Goal: Transaction & Acquisition: Purchase product/service

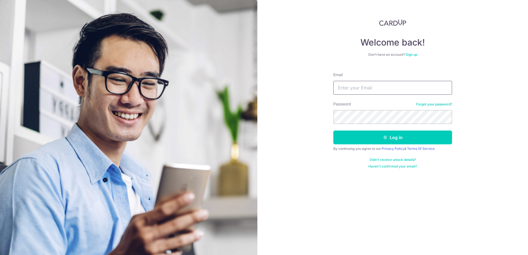
drag, startPoint x: 0, startPoint y: 0, endPoint x: 388, endPoint y: 91, distance: 398.3
click at [388, 91] on input "Email" at bounding box center [392, 88] width 119 height 14
type input "hojaec7@gmail.com"
click at [333, 131] on button "Log in" at bounding box center [392, 138] width 119 height 14
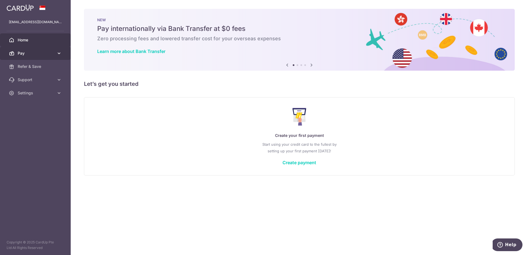
click at [58, 53] on icon at bounding box center [59, 54] width 6 height 6
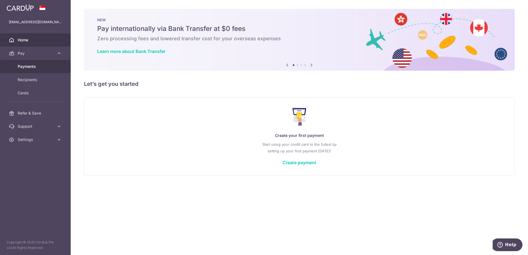
click at [49, 64] on span "Payments" at bounding box center [36, 67] width 36 height 6
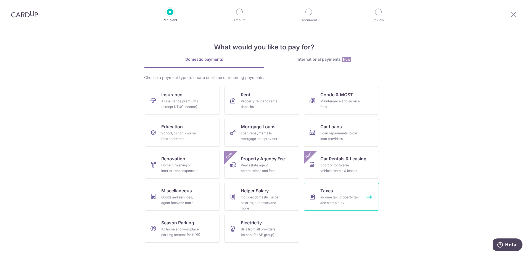
click at [337, 198] on div "Income tax, property tax and stamp duty" at bounding box center [340, 200] width 40 height 11
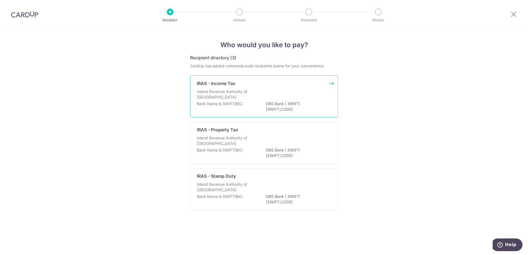
click at [295, 101] on div "Inland Revenue Authority of Singapore" at bounding box center [264, 95] width 134 height 12
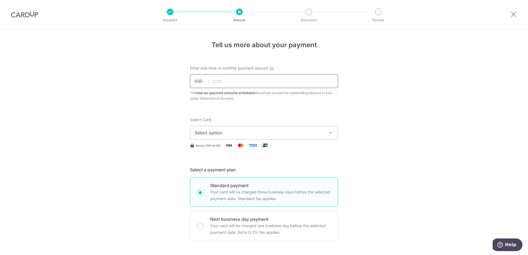
click at [287, 85] on input "text" at bounding box center [264, 81] width 148 height 14
click at [285, 82] on input "text" at bounding box center [264, 81] width 148 height 14
type input "7,643.18"
click at [299, 134] on span "Select option" at bounding box center [259, 132] width 129 height 7
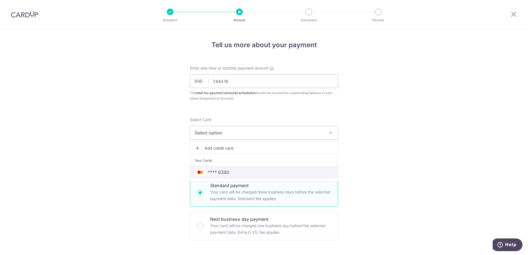
click at [292, 169] on span "**** 6390" at bounding box center [264, 172] width 139 height 7
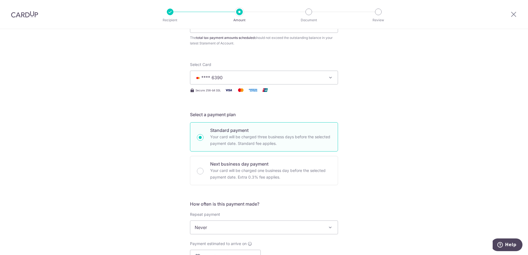
scroll to position [138, 0]
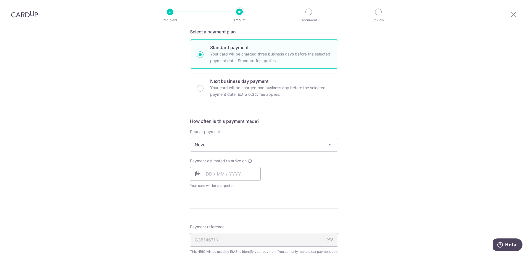
click at [284, 145] on span "Never" at bounding box center [263, 144] width 147 height 13
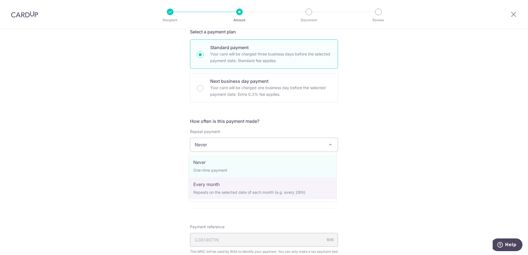
select select "3"
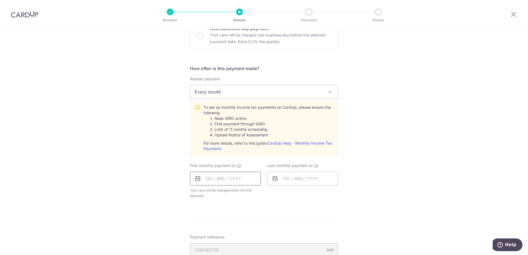
scroll to position [193, 0]
click at [237, 174] on input "text" at bounding box center [225, 176] width 71 height 14
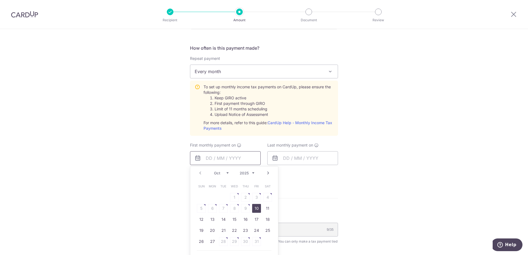
scroll to position [221, 0]
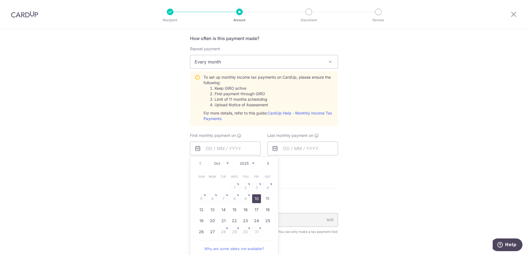
click at [266, 161] on link "Next" at bounding box center [268, 163] width 7 height 7
click at [256, 197] on link "7" at bounding box center [256, 198] width 9 height 9
type input "07/11/2025"
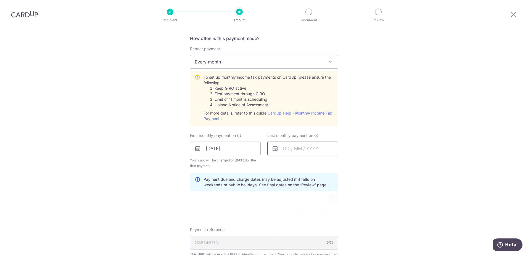
click at [293, 150] on input "text" at bounding box center [302, 149] width 71 height 14
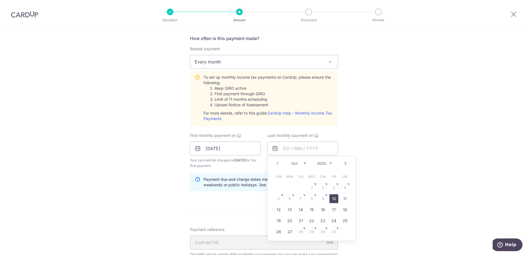
click at [343, 164] on link "Next" at bounding box center [345, 163] width 7 height 7
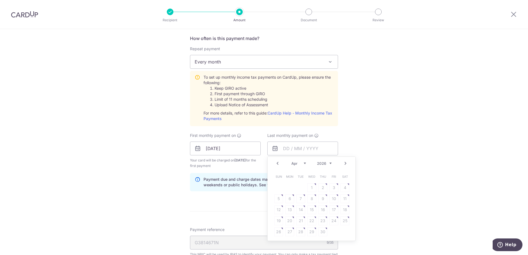
click at [298, 200] on table "Sun Mon Tue Wed Thu Fri Sat 1 2 3 4 5 6 7 8 9 10 11 12 13 14 15 16 17 18 19 20 …" at bounding box center [311, 204] width 77 height 66
click at [298, 196] on table "Sun Mon Tue Wed Thu Fri Sat 1 2 3 4 5 6 7 8 9 10 11 12 13 14 15 16 17 18 19 20 …" at bounding box center [311, 204] width 77 height 66
click at [298, 197] on table "Sun Mon Tue Wed Thu Fri Sat 1 2 3 4 5 6 7 8 9 10 11 12 13 14 15 16 17 18 19 20 …" at bounding box center [311, 204] width 77 height 66
click at [277, 161] on link "Prev" at bounding box center [277, 163] width 7 height 7
click at [344, 187] on table "Sun Mon Tue Wed Thu Fri Sat 1 2 3 4 5 6 7 8 9 10 11 12 13 14 15 16 17 18 19 20 …" at bounding box center [311, 204] width 77 height 66
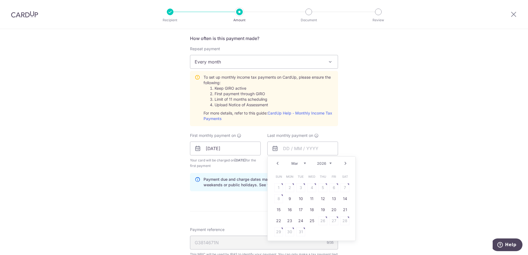
click at [343, 164] on link "Next" at bounding box center [345, 163] width 7 height 7
click at [272, 163] on div "Prev Next Jan Feb Mar Apr May Jun Jul Aug Sep Oct Nov 2025 2026" at bounding box center [311, 163] width 88 height 13
click at [277, 166] on link "Prev" at bounding box center [277, 163] width 7 height 7
click at [312, 222] on link "25" at bounding box center [311, 220] width 9 height 9
type input "25/03/2026"
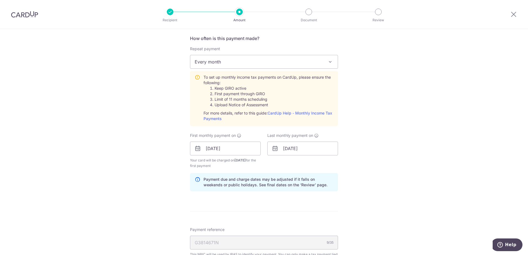
click at [360, 154] on div "Tell us more about your payment Enter one-time or monthly payment amount SGD 7,…" at bounding box center [264, 107] width 528 height 598
click at [303, 203] on form "Enter one-time or monthly payment amount SGD 7,643.18 7643.18 The total tax pay…" at bounding box center [264, 113] width 148 height 536
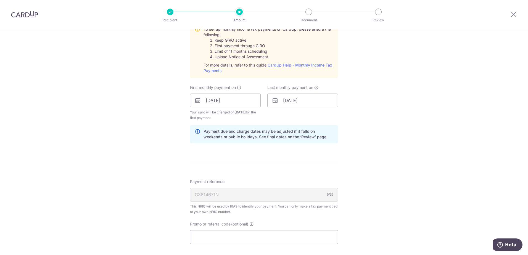
scroll to position [276, 0]
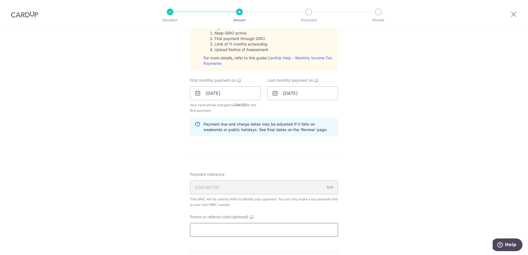
click at [242, 221] on div "Promo or referral code (optional) The discounted fee will be shown on the revie…" at bounding box center [264, 225] width 148 height 23
click at [242, 224] on input "Promo or referral code (optional)" at bounding box center [264, 230] width 148 height 14
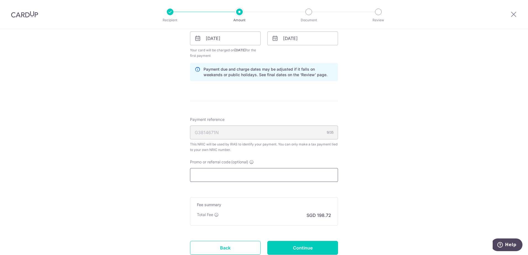
scroll to position [331, 0]
paste input "MCTAX25N"
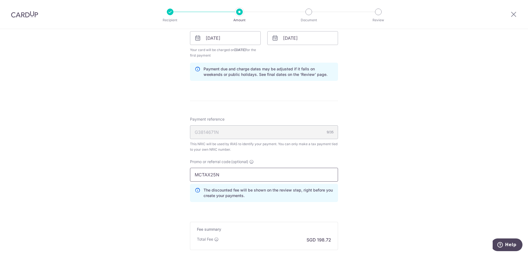
type input "MCTAX25N"
click at [323, 199] on div "The discounted fee will be shown on the review step, right before you create yo…" at bounding box center [264, 193] width 148 height 18
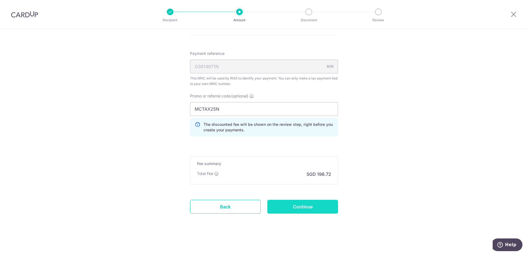
click at [317, 206] on input "Continue" at bounding box center [302, 207] width 71 height 14
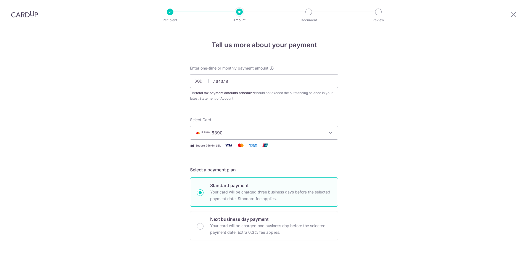
scroll to position [319, 0]
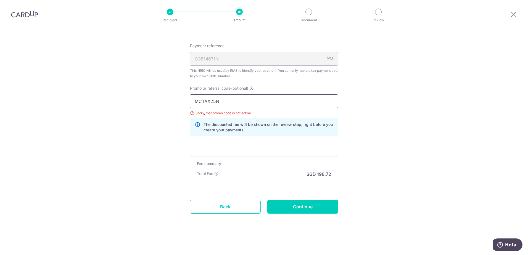
drag, startPoint x: 226, startPoint y: 104, endPoint x: 121, endPoint y: 97, distance: 105.1
paste input "text"
type input "MCTAX25"
click at [279, 206] on input "Continue" at bounding box center [302, 207] width 71 height 14
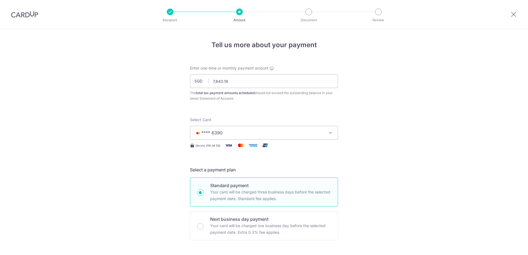
scroll to position [292, 0]
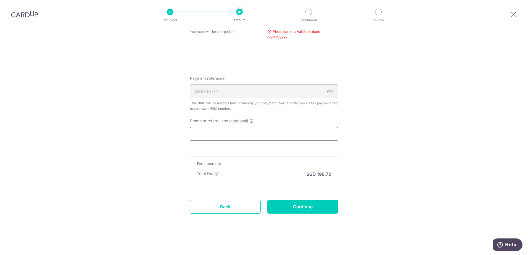
click at [258, 135] on input "Promo or referral code (optional)" at bounding box center [264, 134] width 148 height 14
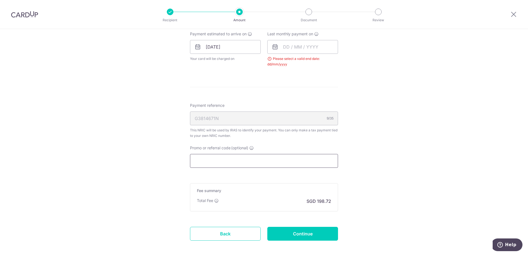
scroll to position [209, 0]
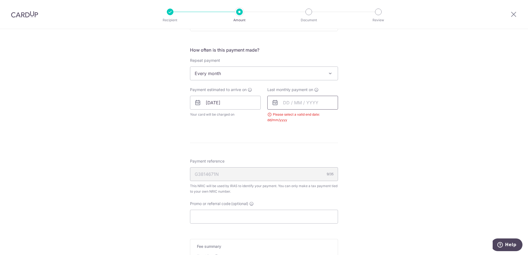
click at [285, 102] on input "text" at bounding box center [302, 103] width 71 height 14
click at [342, 119] on link "Next" at bounding box center [345, 117] width 7 height 7
click at [343, 118] on link "Next" at bounding box center [345, 117] width 7 height 7
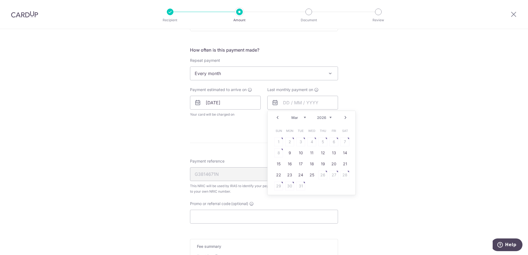
click at [344, 118] on link "Next" at bounding box center [345, 117] width 7 height 7
click at [277, 118] on link "Prev" at bounding box center [277, 117] width 7 height 7
click at [308, 175] on link "25" at bounding box center [311, 175] width 9 height 9
type input "[DATE]"
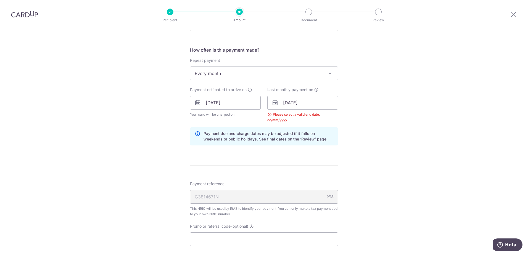
click at [332, 140] on div "Payment due and charge dates may be adjusted if it falls on weekends or public …" at bounding box center [264, 136] width 148 height 18
click at [260, 235] on input "Promo or referral code (optional)" at bounding box center [264, 239] width 148 height 14
paste input "MCTAX25"
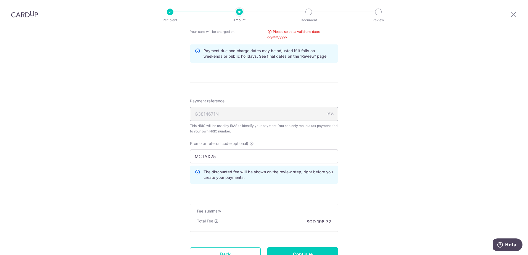
scroll to position [339, 0]
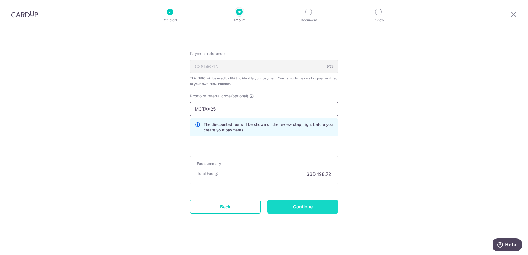
type input "MCTAX25"
click at [288, 209] on input "Continue" at bounding box center [302, 207] width 71 height 14
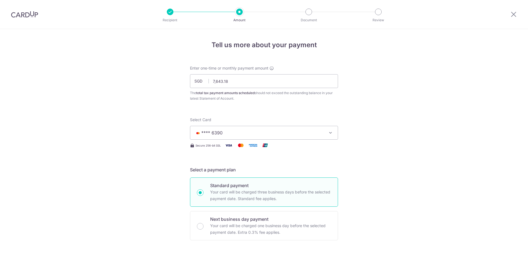
scroll to position [319, 0]
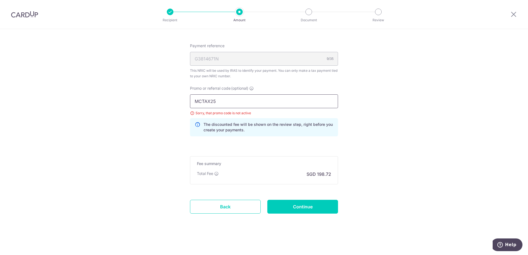
drag, startPoint x: 255, startPoint y: 102, endPoint x: 100, endPoint y: 92, distance: 154.8
paste input "OFF2"
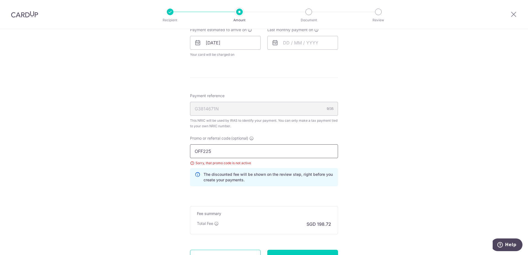
scroll to position [209, 0]
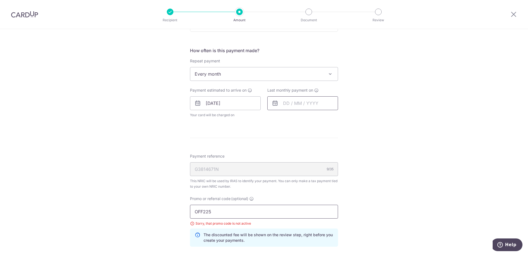
type input "OFF225"
click at [303, 99] on input "text" at bounding box center [302, 103] width 71 height 14
click at [342, 119] on link "Next" at bounding box center [345, 118] width 7 height 7
click at [342, 118] on link "Next" at bounding box center [345, 118] width 7 height 7
click at [342, 120] on link "Next" at bounding box center [345, 118] width 7 height 7
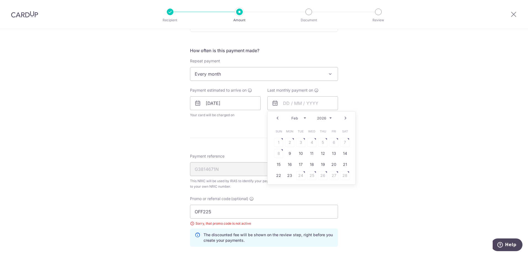
click at [343, 117] on link "Next" at bounding box center [345, 118] width 7 height 7
click at [312, 173] on link "25" at bounding box center [311, 175] width 9 height 9
type input "[DATE]"
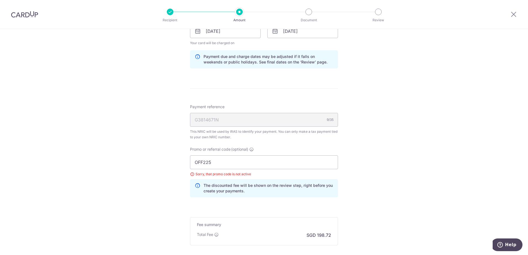
scroll to position [231, 0]
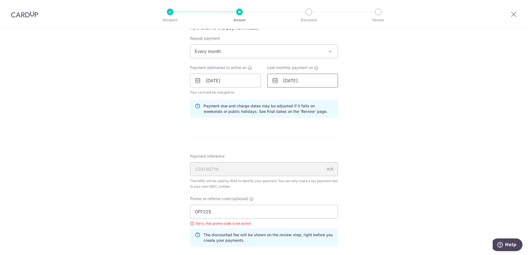
click at [312, 83] on input "[DATE]" at bounding box center [302, 81] width 71 height 14
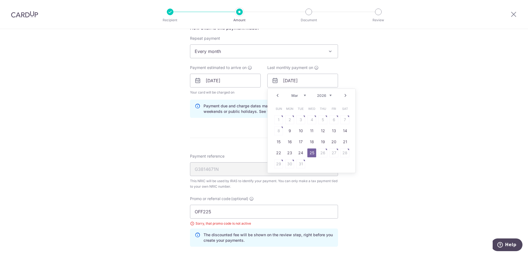
click at [274, 97] on link "Prev" at bounding box center [277, 95] width 7 height 7
click at [344, 96] on link "Next" at bounding box center [345, 95] width 7 height 7
click at [307, 152] on link "25" at bounding box center [311, 152] width 9 height 9
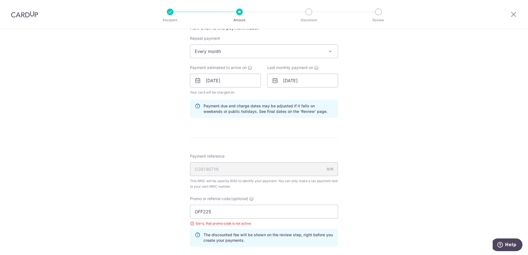
click at [375, 134] on div "Tell us more about your payment Enter one-time or monthly payment amount SGD 7,…" at bounding box center [264, 82] width 528 height 568
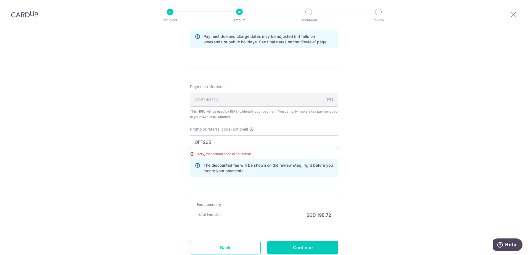
scroll to position [342, 0]
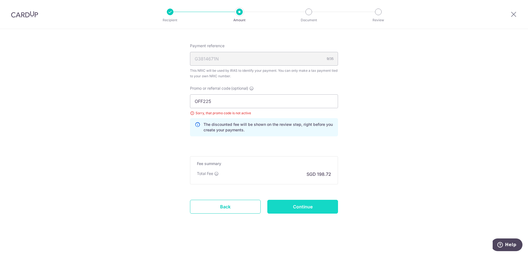
click at [293, 202] on input "Continue" at bounding box center [302, 207] width 71 height 14
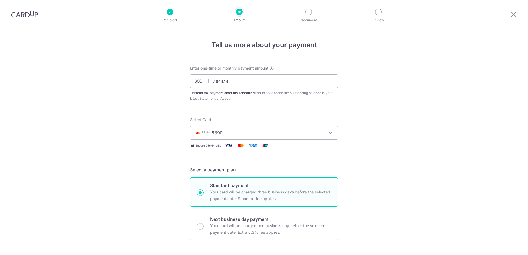
scroll to position [319, 0]
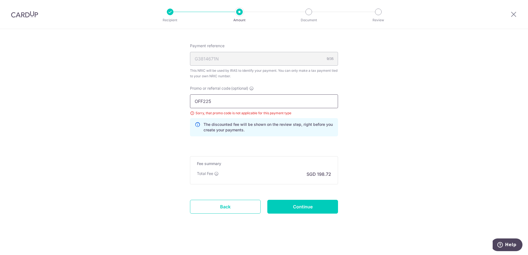
drag, startPoint x: 258, startPoint y: 104, endPoint x: 139, endPoint y: 102, distance: 119.5
paste input "text"
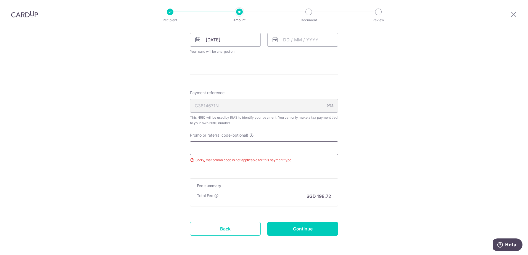
scroll to position [276, 0]
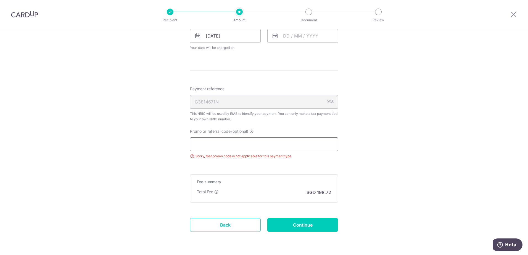
paste input "WEITZEL509"
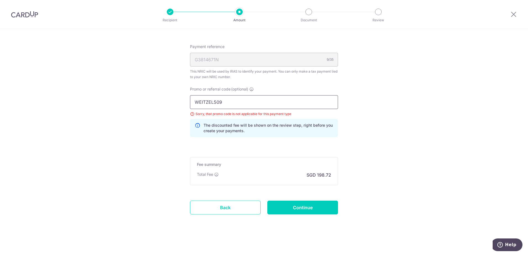
scroll to position [319, 0]
type input "WEITZEL509"
click at [303, 209] on input "Continue" at bounding box center [302, 207] width 71 height 14
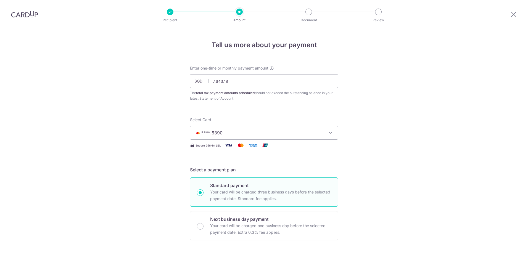
scroll to position [292, 0]
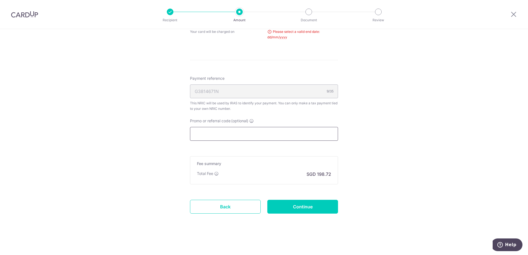
click at [299, 140] on form "Enter one-time or monthly payment amount SGD 7,643.18 7643.18 The total tax pay…" at bounding box center [264, 1] width 148 height 456
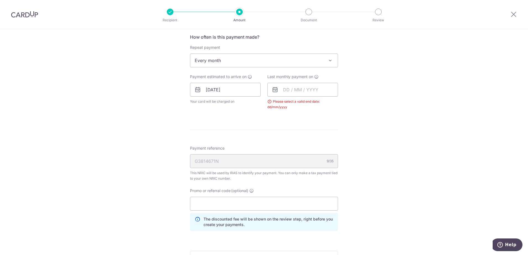
scroll to position [182, 0]
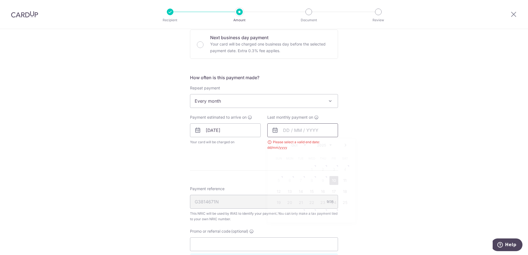
click at [308, 131] on input "text" at bounding box center [302, 130] width 71 height 14
click at [342, 146] on link "Next" at bounding box center [345, 145] width 7 height 7
click at [342, 149] on div "Prev Next Jan Feb Mar Apr May Jun [DATE] Aug Sep Oct [DATE] 2026" at bounding box center [311, 145] width 88 height 13
click at [340, 144] on div "Prev Next Jan Feb Mar Apr May Jun [DATE] Aug Sep Oct [DATE] 2026" at bounding box center [311, 145] width 88 height 13
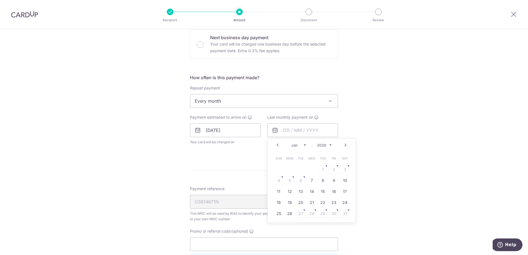
click at [341, 144] on div "Prev Next Jan Feb Mar Apr May Jun [DATE] Aug Sep Oct [DATE] 2026" at bounding box center [311, 145] width 88 height 13
click at [343, 145] on link "Next" at bounding box center [345, 145] width 7 height 7
click at [309, 204] on link "25" at bounding box center [311, 202] width 9 height 9
type input "25/03/2026"
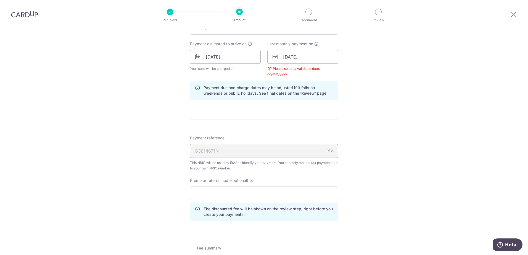
scroll to position [292, 0]
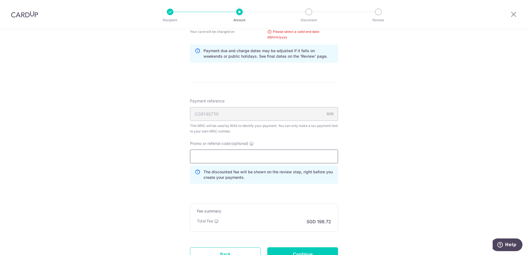
click at [253, 155] on input "Promo or referral code (optional)" at bounding box center [264, 157] width 148 height 14
paste input "WEITZEL509"
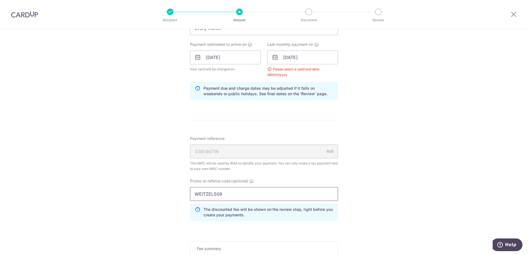
scroll to position [209, 0]
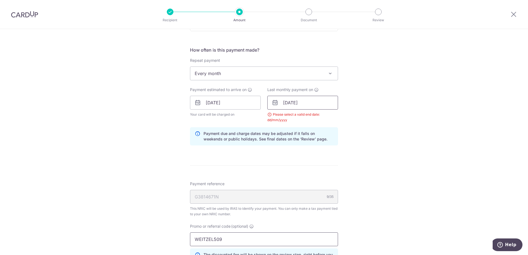
type input "WEITZEL509"
click at [321, 105] on input "25/03/2026" at bounding box center [302, 103] width 71 height 14
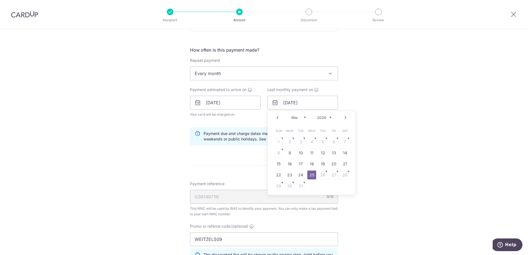
click at [275, 117] on link "Prev" at bounding box center [277, 117] width 7 height 7
click at [312, 154] on link "7" at bounding box center [311, 152] width 9 height 9
type input "07/01/2026"
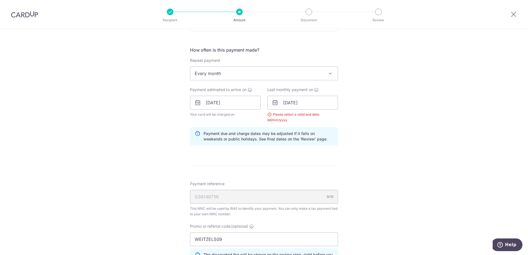
click at [361, 145] on div "Tell us more about your payment Enter one-time or monthly payment amount SGD 7,…" at bounding box center [264, 103] width 528 height 566
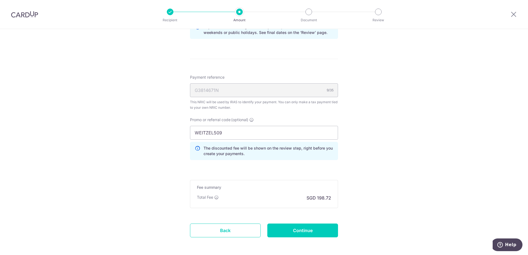
scroll to position [339, 0]
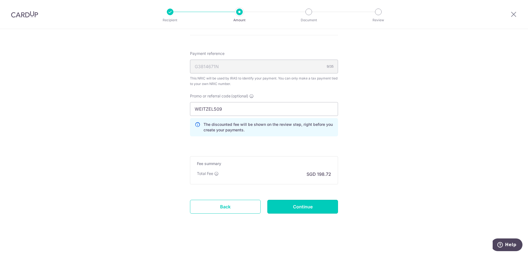
click at [306, 204] on input "Continue" at bounding box center [302, 207] width 71 height 14
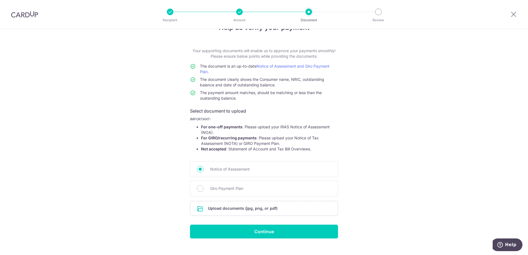
scroll to position [27, 0]
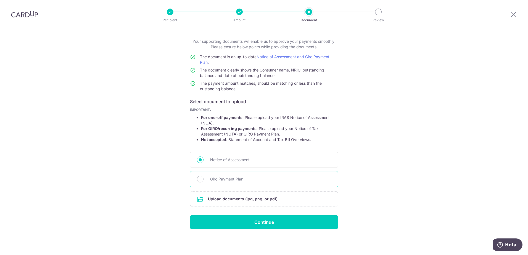
click at [260, 183] on div "Giro Payment Plan" at bounding box center [264, 179] width 148 height 16
click at [206, 178] on div "Giro Payment Plan" at bounding box center [264, 179] width 148 height 16
click at [202, 178] on div "Giro Payment Plan" at bounding box center [264, 179] width 148 height 16
click at [200, 180] on input "Giro Payment Plan" at bounding box center [200, 179] width 7 height 7
radio input "true"
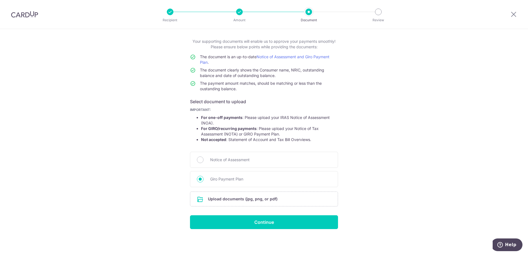
click at [383, 127] on div "Help us verify your payment Your supporting documents will enable us to approve…" at bounding box center [264, 128] width 528 height 253
click at [320, 196] on input "file" at bounding box center [263, 199] width 147 height 14
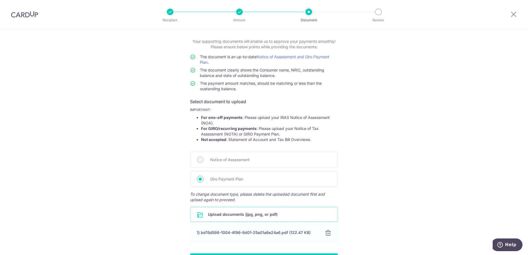
scroll to position [65, 0]
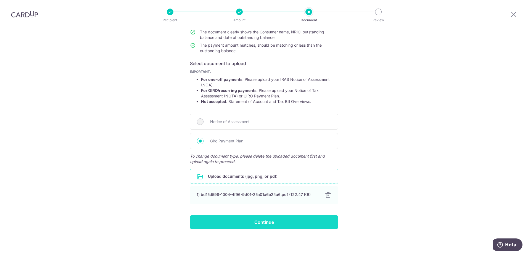
click at [292, 224] on input "Continue" at bounding box center [264, 222] width 148 height 14
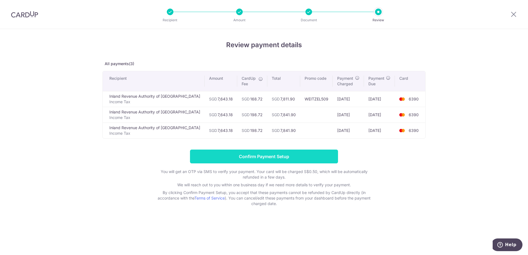
click at [257, 158] on input "Confirm Payment Setup" at bounding box center [264, 157] width 148 height 14
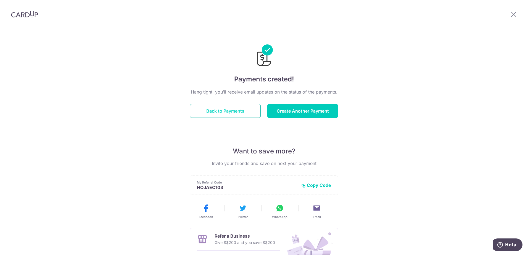
click at [250, 112] on button "Back to Payments" at bounding box center [225, 111] width 71 height 14
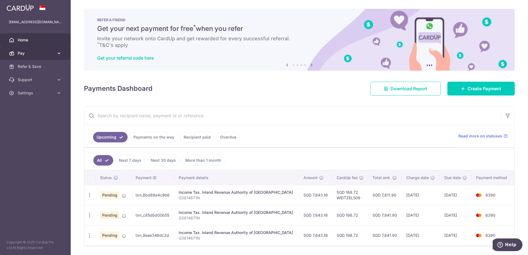
click at [52, 49] on link "Pay" at bounding box center [35, 53] width 71 height 13
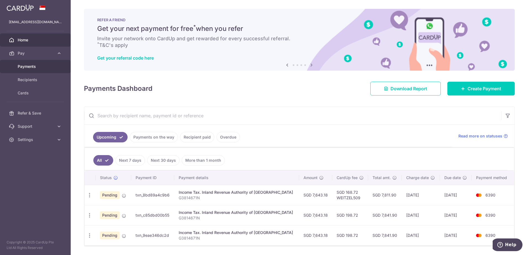
click at [50, 70] on link "Payments" at bounding box center [35, 66] width 71 height 13
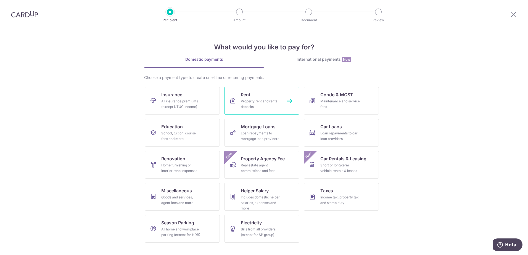
click at [260, 87] on link "Rent Property rent and rental deposits" at bounding box center [261, 101] width 75 height 28
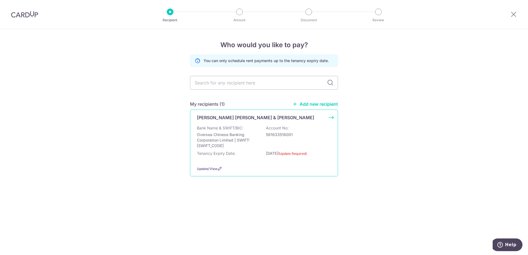
click at [290, 136] on p "591633516001" at bounding box center [297, 135] width 62 height 6
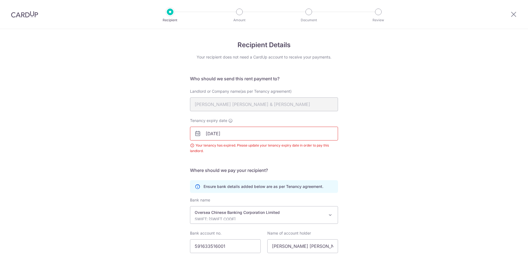
scroll to position [42, 0]
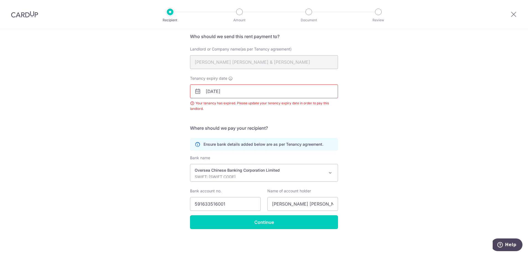
click at [226, 91] on input "[DATE]" at bounding box center [264, 91] width 148 height 14
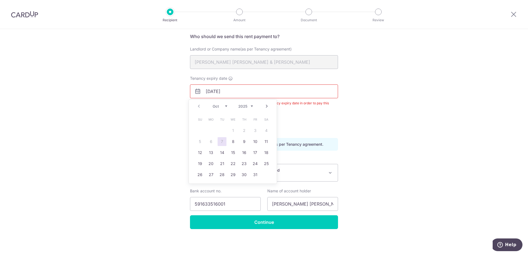
click at [252, 106] on select "2025 2026 2027 2028 2029 2030 2031 2032 2033 2034 2035" at bounding box center [245, 106] width 15 height 4
click at [227, 106] on select "Jan Feb Mar Apr May Jun [DATE] Aug Sep Oct Nov Dec" at bounding box center [220, 106] width 15 height 4
click at [240, 173] on link "30" at bounding box center [244, 174] width 9 height 9
type input "30/09/2027"
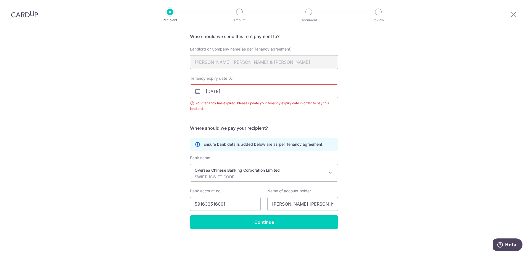
click at [286, 120] on form "Who should we send this rent payment to? Landlord or Company name(as per Tenanc…" at bounding box center [264, 131] width 148 height 196
click at [266, 220] on input "Continue" at bounding box center [264, 222] width 148 height 14
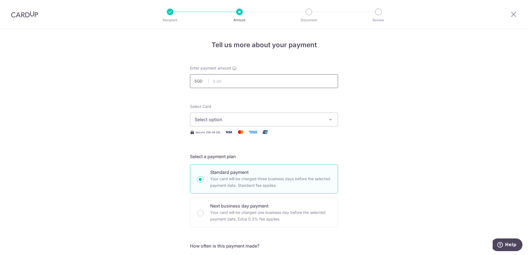
click at [266, 83] on input "text" at bounding box center [264, 81] width 148 height 14
type input "6,400.00"
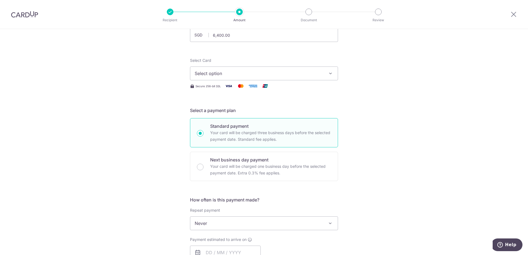
scroll to position [55, 0]
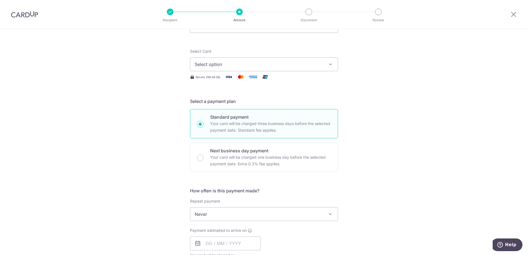
click at [275, 66] on span "Select option" at bounding box center [259, 64] width 129 height 7
click at [266, 102] on span "**** 6390" at bounding box center [264, 103] width 139 height 7
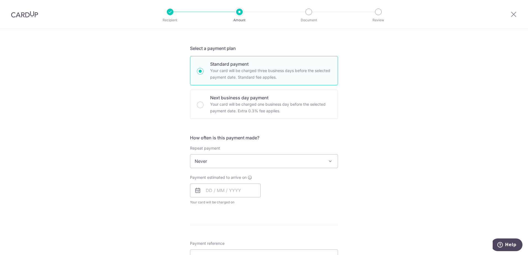
scroll to position [110, 0]
click at [283, 160] on span "Never" at bounding box center [263, 158] width 147 height 13
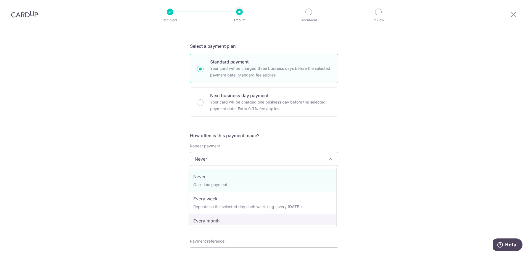
select select "3"
type input "[DATE]"
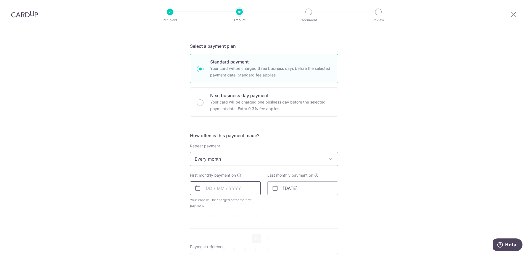
click at [233, 191] on input "text" at bounding box center [225, 188] width 71 height 14
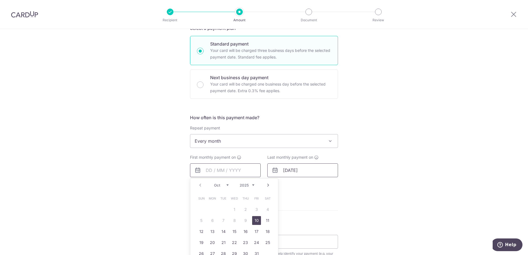
scroll to position [138, 0]
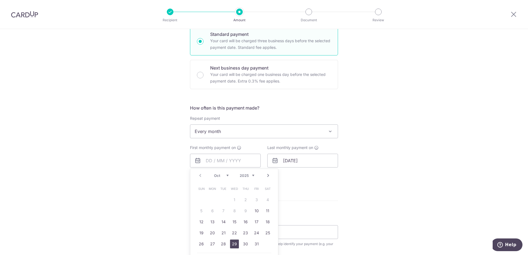
click at [236, 245] on link "29" at bounding box center [234, 244] width 9 height 9
type input "29/10/2025"
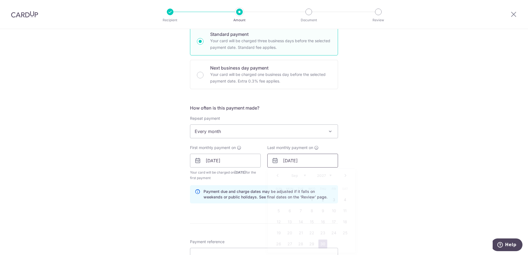
click at [286, 164] on input "[DATE]" at bounding box center [302, 161] width 71 height 14
click at [298, 243] on link "28" at bounding box center [300, 244] width 9 height 9
type input "28/09/2027"
click at [302, 165] on input "28/09/2027" at bounding box center [302, 161] width 71 height 14
click at [278, 175] on link "Prev" at bounding box center [277, 175] width 7 height 7
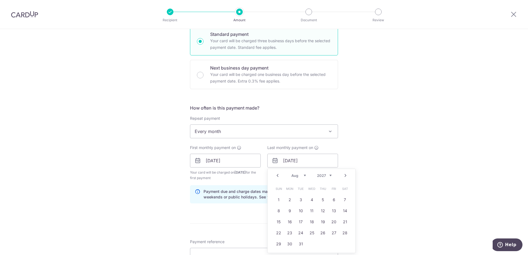
click at [312, 176] on div "Jan Feb Mar Apr May Jun Jul Aug Sep Oct Nov Dec 2025 2026 2027 2028 2029 2030 2…" at bounding box center [311, 175] width 40 height 5
click at [319, 176] on select "2025 2026 2027 2028 2029 2030 2031 2032 2033 2034 2035" at bounding box center [324, 175] width 15 height 4
click at [318, 177] on select "2025 2026 2027 2028 2029 2030 2031 2032 2033 2034 2035" at bounding box center [324, 175] width 15 height 4
click at [364, 56] on div "Tell us more about your payment Enter payment amount SGD 6,400.00 6400.00 Selec…" at bounding box center [264, 154] width 528 height 527
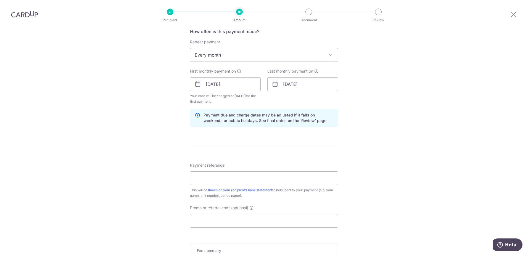
scroll to position [221, 0]
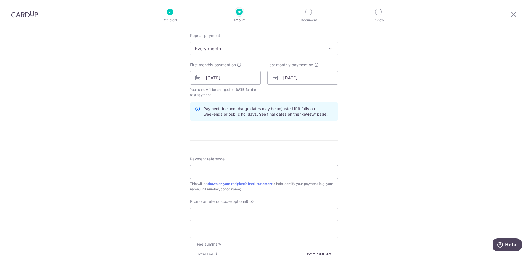
drag, startPoint x: 230, startPoint y: 213, endPoint x: 241, endPoint y: 211, distance: 10.7
click at [231, 213] on input "Promo or referral code (optional)" at bounding box center [264, 215] width 148 height 14
paste input "SAVERENT179"
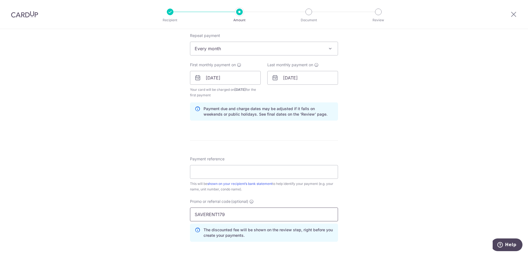
type input "SAVERENT179"
click at [404, 164] on div "Tell us more about your payment Enter payment amount SGD 6,400.00 6400.00 Selec…" at bounding box center [264, 84] width 528 height 552
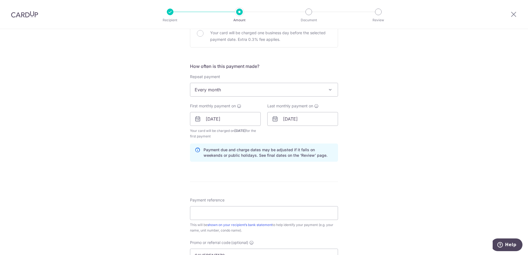
scroll to position [138, 0]
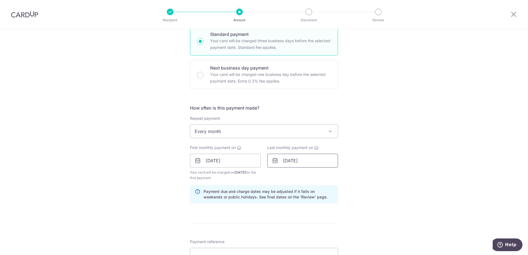
click at [302, 162] on input "28/09/2027" at bounding box center [302, 161] width 71 height 14
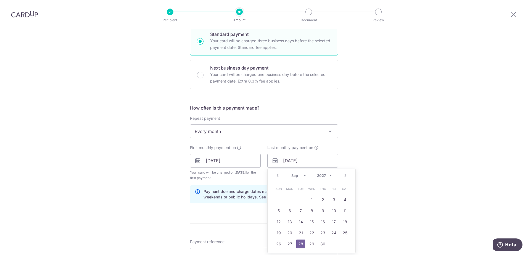
click at [324, 179] on div "Prev Next Jan Feb Mar Apr May Jun Jul Aug Sep Oct Nov Dec 2025 2026 2027 2028 2…" at bounding box center [311, 175] width 88 height 13
click at [324, 176] on select "2025 2026 2027 2028 2029 2030 2031 2032 2033 2034 2035" at bounding box center [324, 175] width 15 height 4
click at [320, 180] on div "Prev Next Jan Feb Mar Apr May Jun Jul Aug Sep Oct Nov Dec 2025 2026 2027 2028 2…" at bounding box center [311, 175] width 88 height 13
click at [275, 174] on link "Prev" at bounding box center [277, 175] width 7 height 7
click at [277, 176] on link "Prev" at bounding box center [277, 175] width 7 height 7
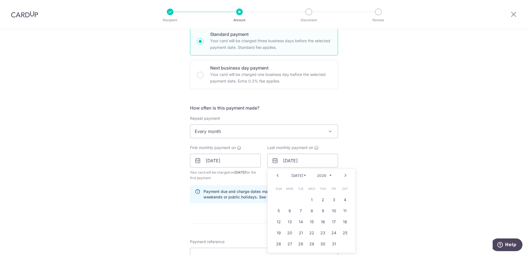
click at [277, 176] on link "Prev" at bounding box center [277, 175] width 7 height 7
click at [276, 176] on link "Prev" at bounding box center [277, 175] width 7 height 7
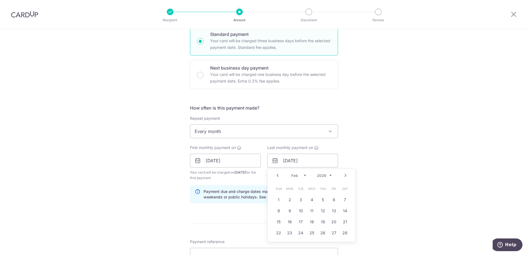
click at [276, 176] on link "Prev" at bounding box center [277, 175] width 7 height 7
click at [289, 242] on link "29" at bounding box center [289, 244] width 9 height 9
type input "29/12/2025"
click at [414, 175] on div "Tell us more about your payment Enter payment amount SGD 6,400.00 6400.00 Selec…" at bounding box center [264, 167] width 528 height 552
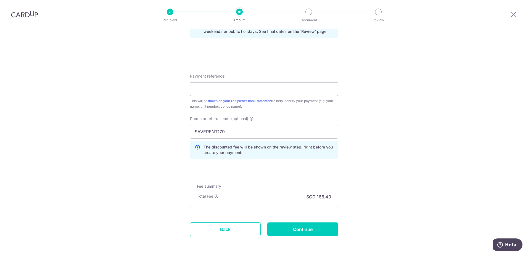
scroll to position [326, 0]
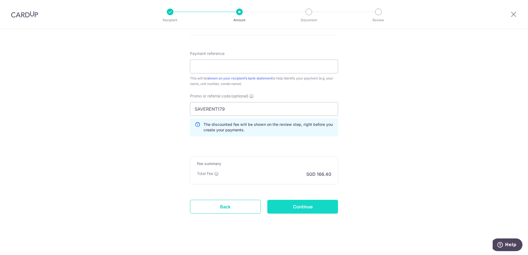
click at [290, 206] on input "Continue" at bounding box center [302, 207] width 71 height 14
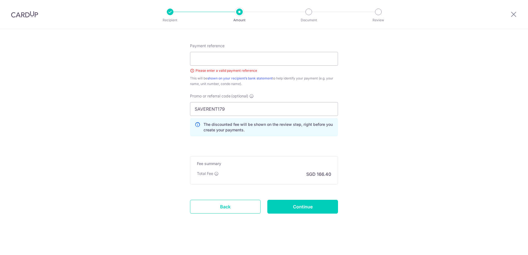
scroll to position [251, 0]
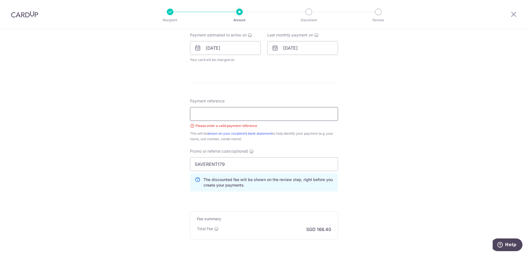
click at [267, 116] on input "Payment reference" at bounding box center [264, 114] width 148 height 14
click at [388, 114] on div "Tell us more about your payment Enter payment amount SGD 6,400.00 6400.00 Selec…" at bounding box center [264, 44] width 528 height 532
click at [323, 111] on input "Payment reference" at bounding box center [264, 114] width 148 height 14
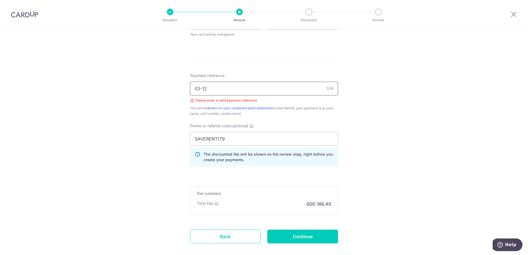
scroll to position [306, 0]
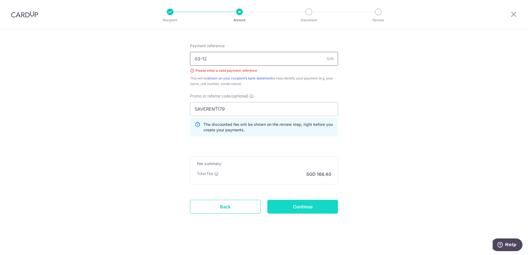
type input "03-12"
click at [315, 209] on input "Continue" at bounding box center [302, 207] width 71 height 14
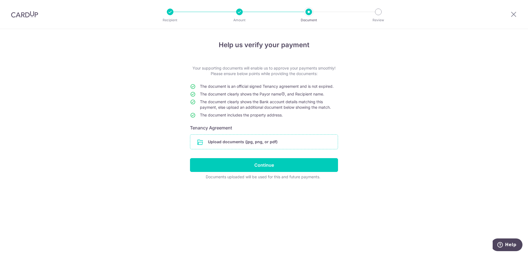
click at [248, 148] on input "file" at bounding box center [263, 142] width 147 height 14
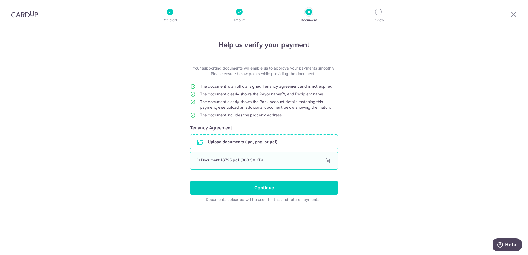
click at [264, 164] on div "1) Document 16725.pdf (308.30 KB) 100%" at bounding box center [264, 161] width 148 height 18
drag, startPoint x: 264, startPoint y: 164, endPoint x: 270, endPoint y: 160, distance: 7.6
click at [266, 162] on div "1) Document 16725.pdf (308.30 KB) 100%" at bounding box center [264, 161] width 148 height 18
click at [273, 143] on input "file" at bounding box center [263, 142] width 147 height 14
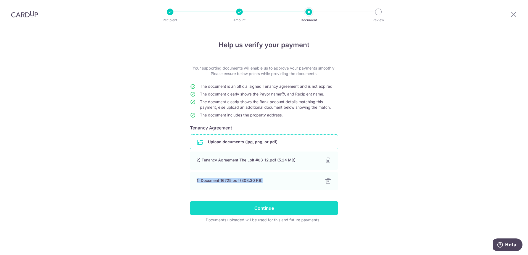
click at [299, 209] on input "Continue" at bounding box center [264, 208] width 148 height 14
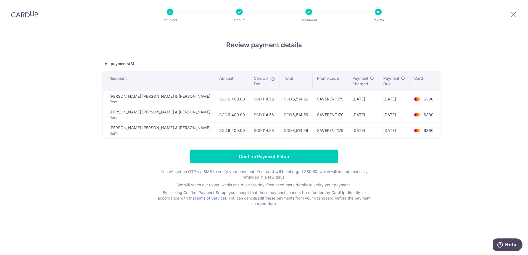
drag, startPoint x: 290, startPoint y: 157, endPoint x: 295, endPoint y: 138, distance: 19.1
click at [295, 138] on div "Review payment details All payments(3) Recipient Amount CardUp Fee Total Promo …" at bounding box center [263, 123] width 323 height 166
click at [291, 139] on div "Review payment details All payments(3) Recipient Amount CardUp Fee Total Promo …" at bounding box center [263, 123] width 323 height 166
click at [365, 155] on form "Confirm Payment Setup You will get an OTP via SMS to verify your payment. Your …" at bounding box center [263, 178] width 323 height 57
click at [384, 155] on form "Confirm Payment Setup You will get an OTP via SMS to verify your payment. Your …" at bounding box center [263, 178] width 323 height 57
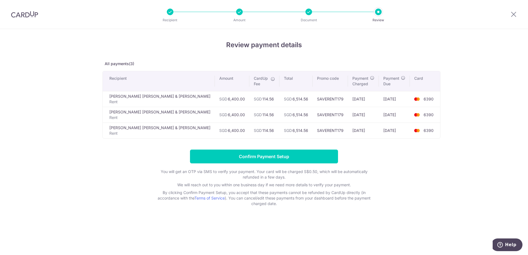
click at [232, 169] on p "You will get an OTP via SMS to verify your payment. Your card will be charged S…" at bounding box center [263, 174] width 221 height 11
click at [233, 163] on form "Confirm Payment Setup You will get an OTP via SMS to verify your payment. Your …" at bounding box center [263, 178] width 323 height 57
click at [242, 156] on input "Confirm Payment Setup" at bounding box center [264, 157] width 148 height 14
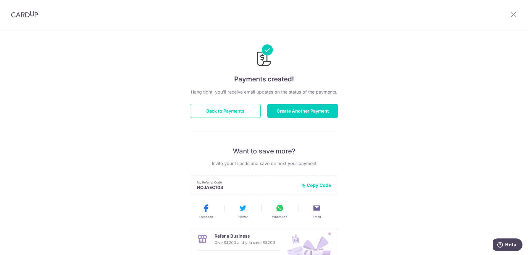
click at [378, 91] on div "Payments created! Hang tight, you’ll receive email updates on the status of the…" at bounding box center [264, 176] width 528 height 295
